Goal: Task Accomplishment & Management: Manage account settings

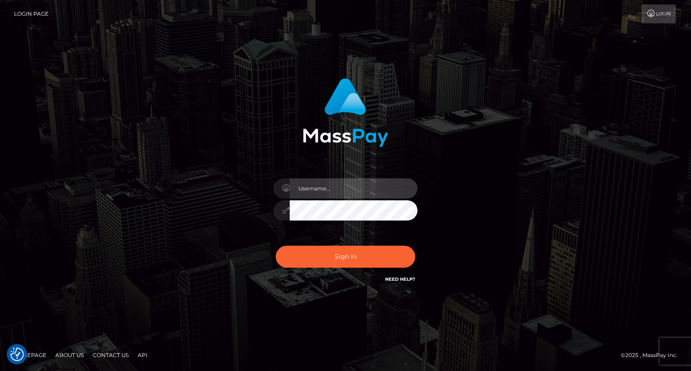
drag, startPoint x: 321, startPoint y: 191, endPoint x: 331, endPoint y: 190, distance: 10.3
click at [321, 191] on input "text" at bounding box center [354, 188] width 128 height 20
type input "Mirasol.spree"
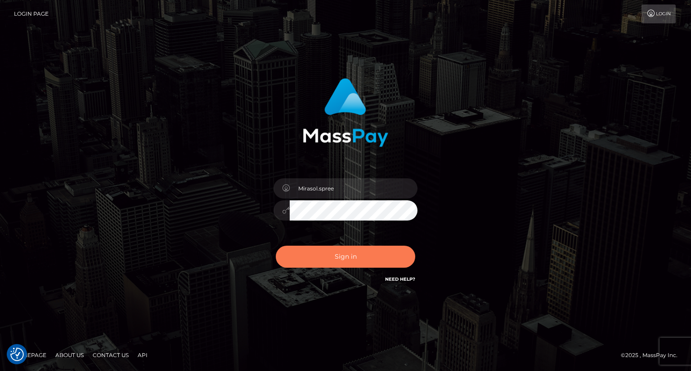
click at [340, 259] on button "Sign in" at bounding box center [345, 257] width 139 height 22
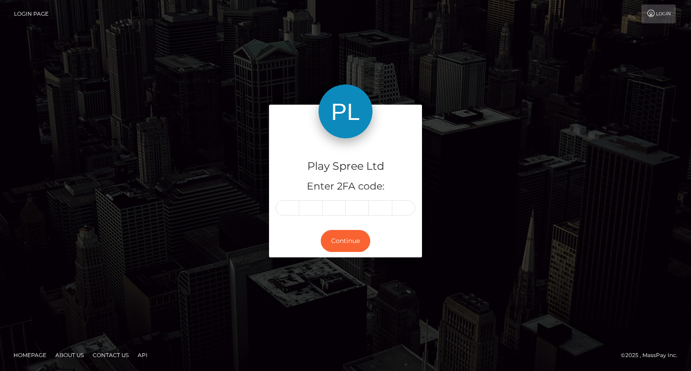
click at [284, 206] on input "text" at bounding box center [287, 208] width 23 height 15
type input "9"
type input "2"
type input "7"
type input "1"
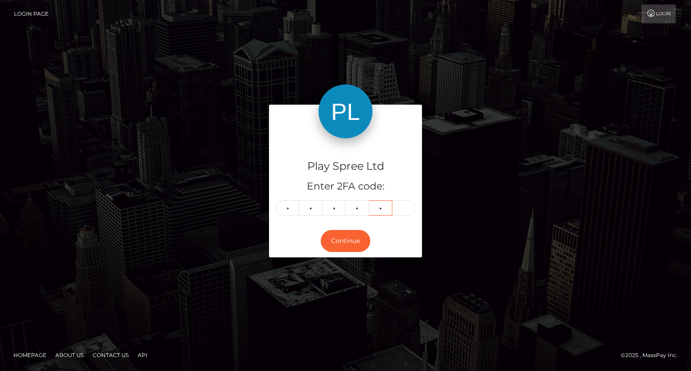
type input "3"
type input "0"
click at [349, 232] on button "Continue" at bounding box center [345, 241] width 49 height 22
click at [353, 243] on button "Continue" at bounding box center [345, 241] width 49 height 22
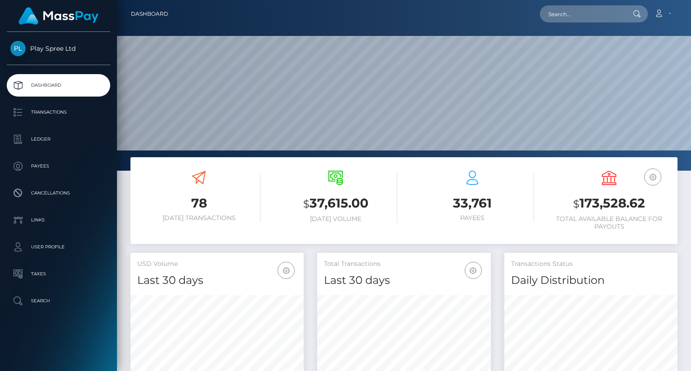
scroll to position [159, 173]
drag, startPoint x: 573, startPoint y: 205, endPoint x: 655, endPoint y: 209, distance: 82.4
click at [655, 209] on h3 "$ 173,528.62" at bounding box center [608, 204] width 123 height 18
copy h3 "$ 173,528.62"
